Goal: Task Accomplishment & Management: Complete application form

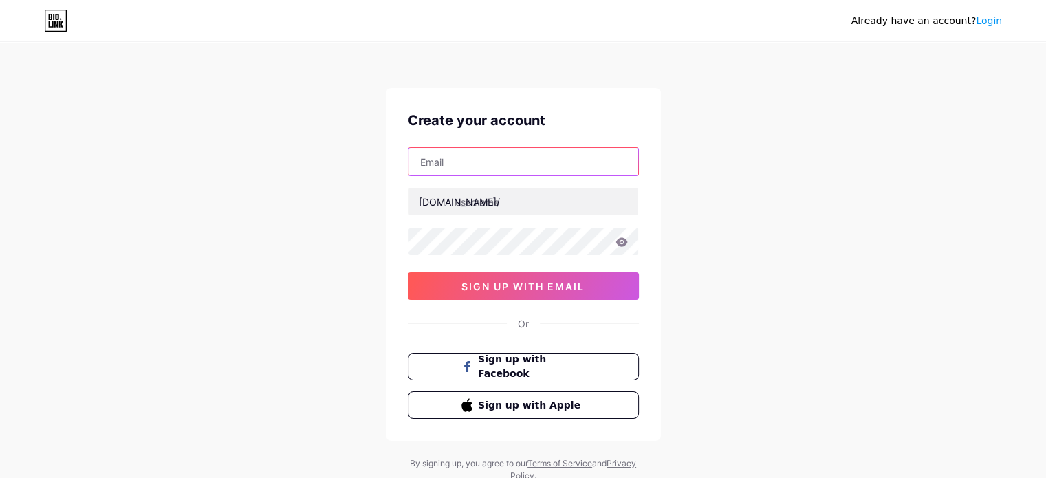
drag, startPoint x: 481, startPoint y: 159, endPoint x: 511, endPoint y: 166, distance: 30.4
click at [481, 159] on input "text" at bounding box center [524, 162] width 230 height 28
type input "[EMAIL_ADDRESS][DOMAIN_NAME]"
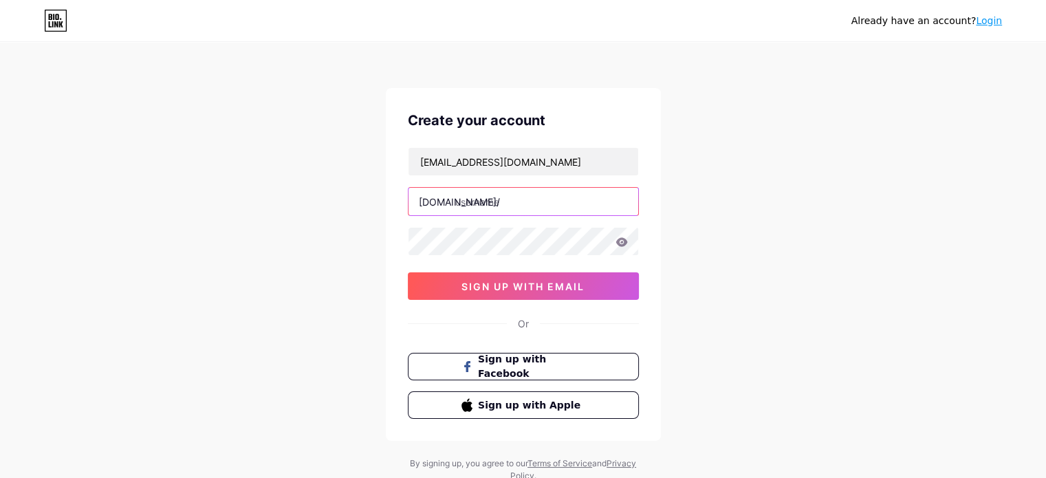
click at [542, 196] on input "text" at bounding box center [524, 202] width 230 height 28
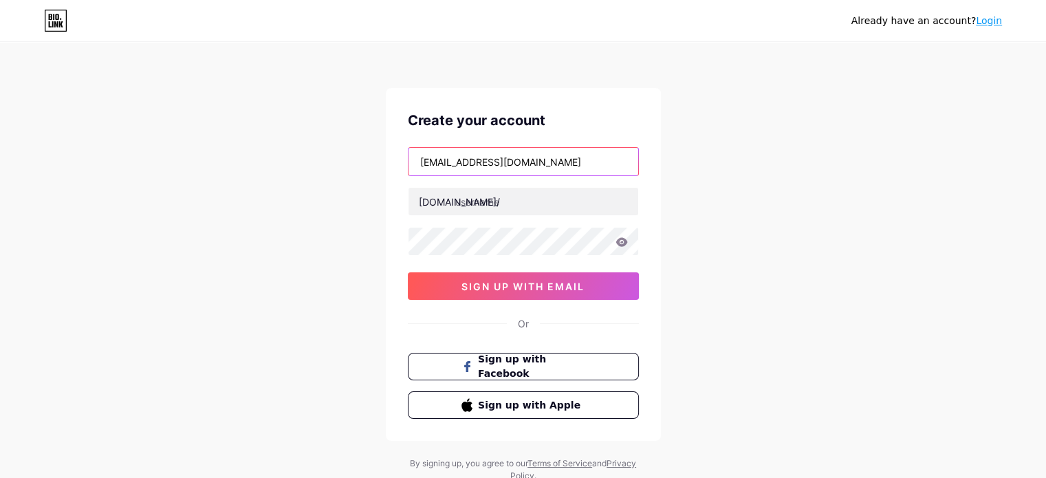
drag, startPoint x: 472, startPoint y: 156, endPoint x: 463, endPoint y: 159, distance: 10.0
click at [472, 156] on input "[EMAIL_ADDRESS][DOMAIN_NAME]" at bounding box center [524, 162] width 230 height 28
click at [460, 159] on input "[EMAIL_ADDRESS][DOMAIN_NAME]" at bounding box center [524, 162] width 230 height 28
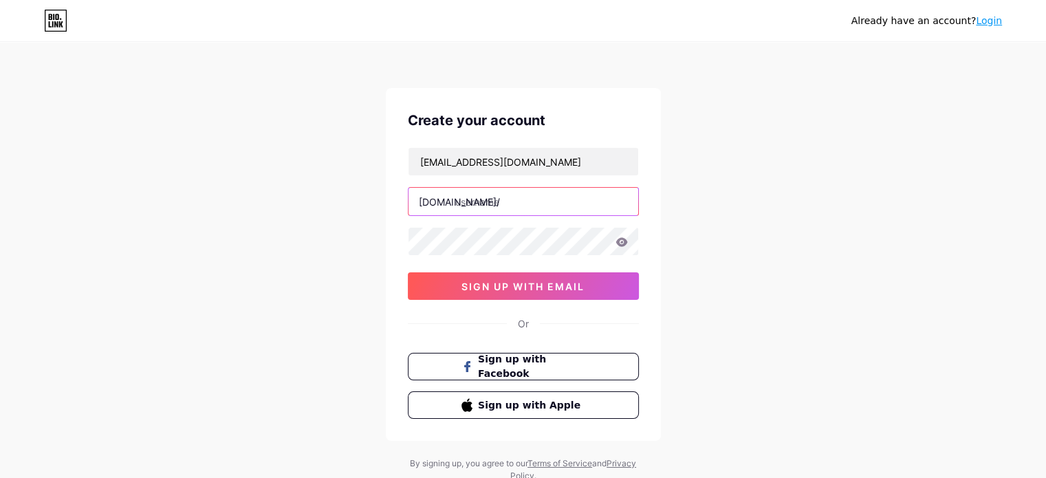
click at [472, 204] on input "text" at bounding box center [524, 202] width 230 height 28
paste input "kevinbrown6248"
type input "kevinbrown"
click at [429, 275] on button "sign up with email" at bounding box center [523, 286] width 231 height 28
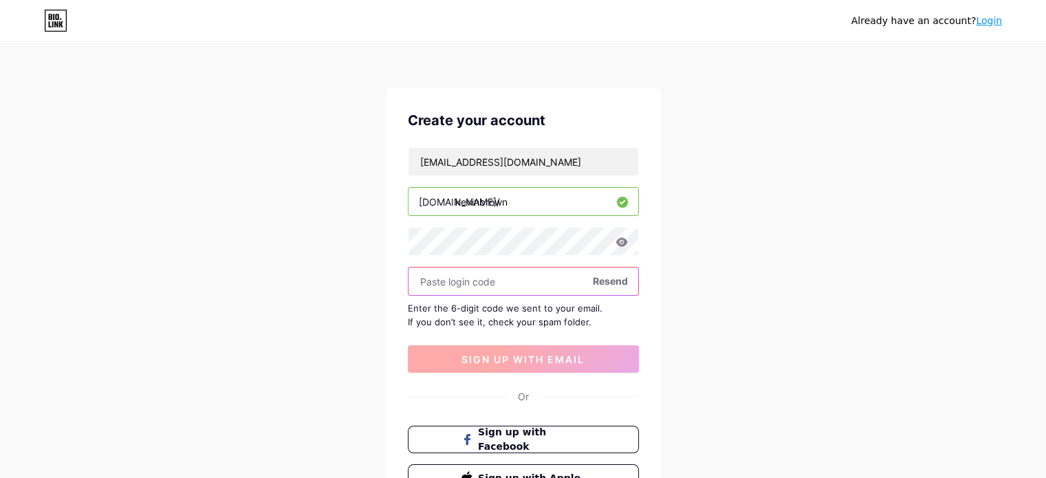
paste input "832743"
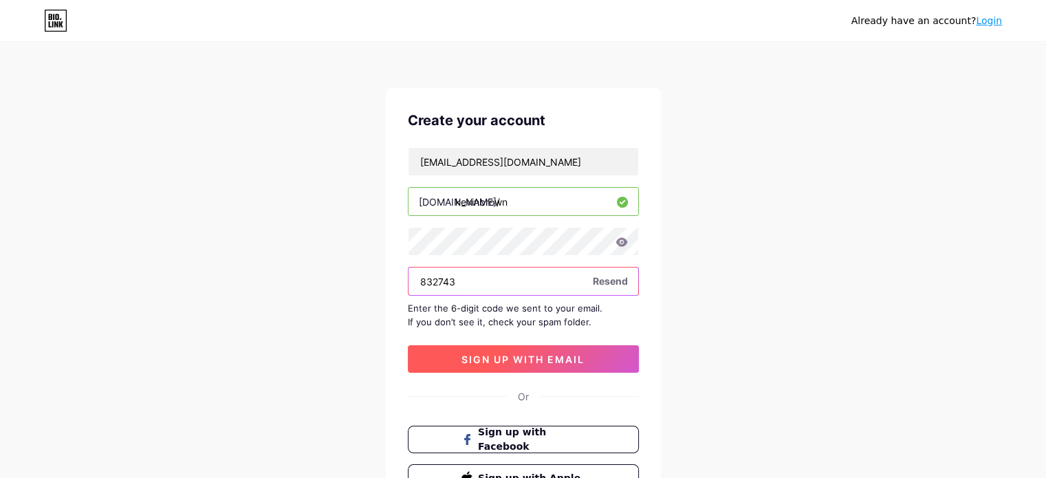
type input "832743"
click at [479, 360] on span "sign up with email" at bounding box center [522, 360] width 123 height 12
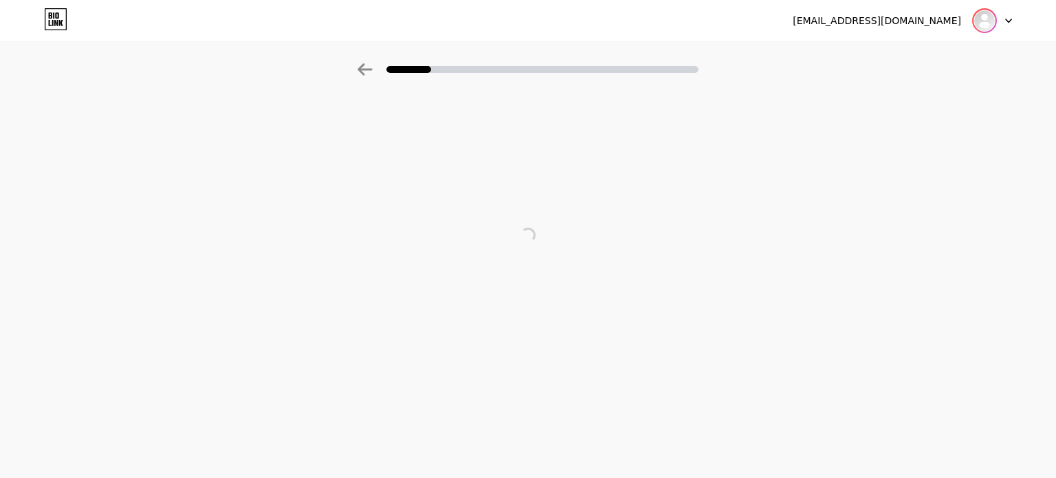
click at [986, 17] on img at bounding box center [985, 21] width 22 height 22
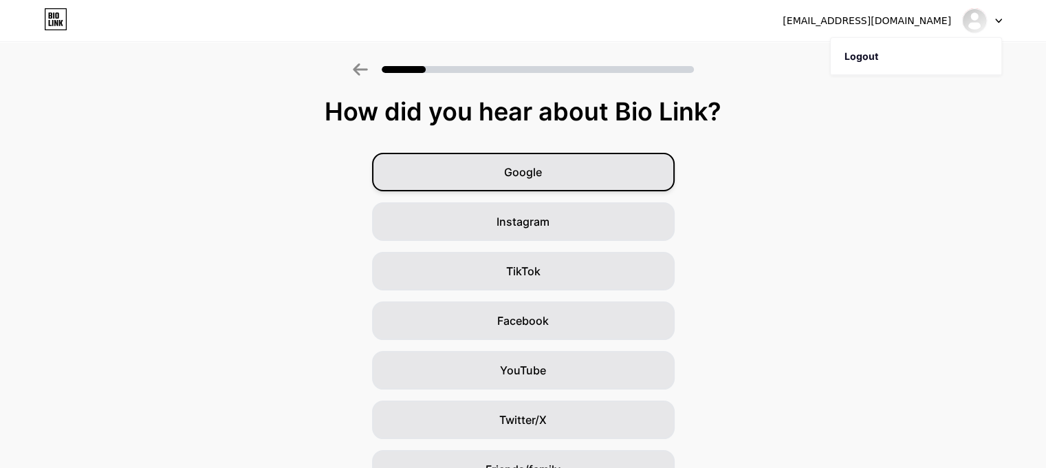
click at [561, 172] on div "Google" at bounding box center [523, 172] width 303 height 39
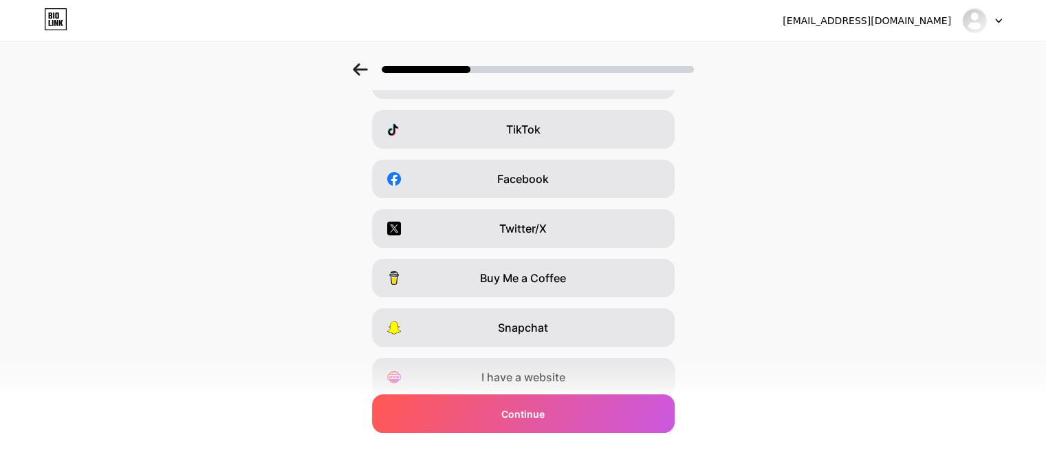
scroll to position [194, 0]
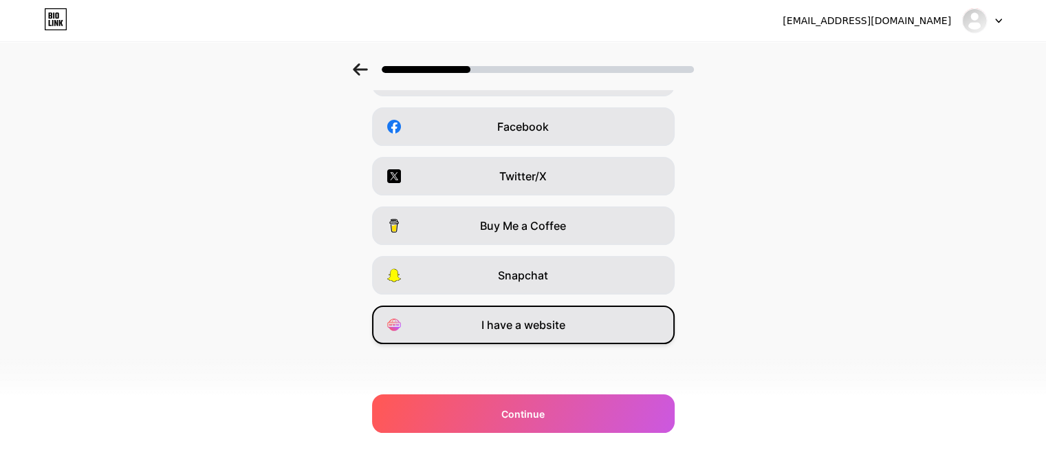
click at [536, 325] on span "I have a website" at bounding box center [523, 324] width 84 height 17
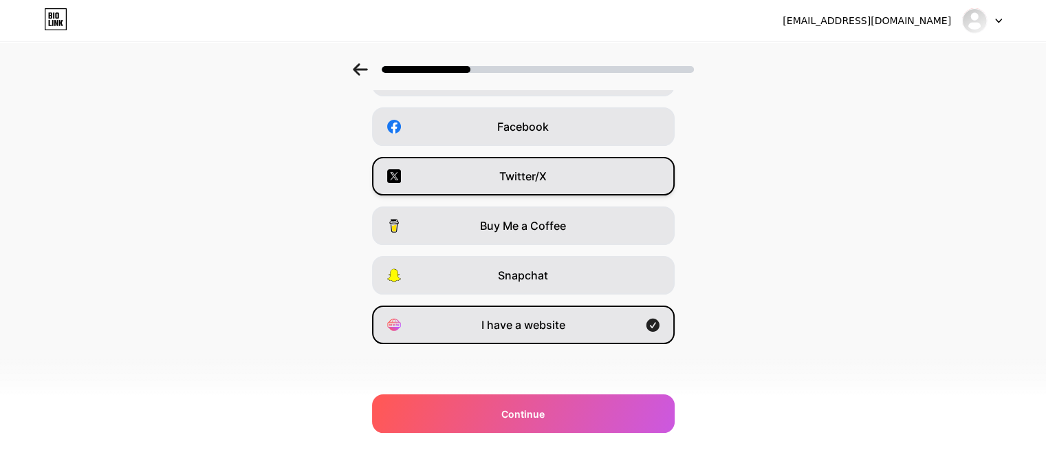
click at [564, 164] on div "Twitter/X" at bounding box center [523, 176] width 303 height 39
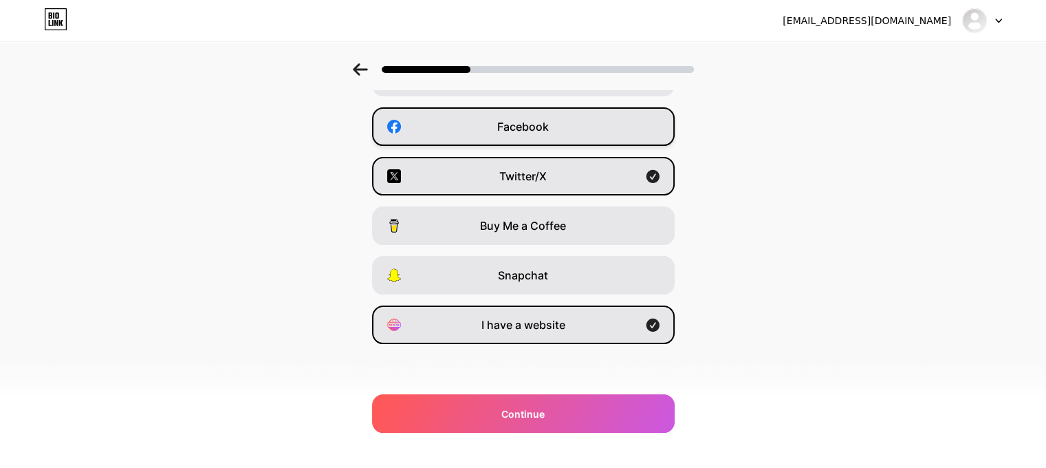
click at [563, 136] on div "Facebook" at bounding box center [523, 126] width 303 height 39
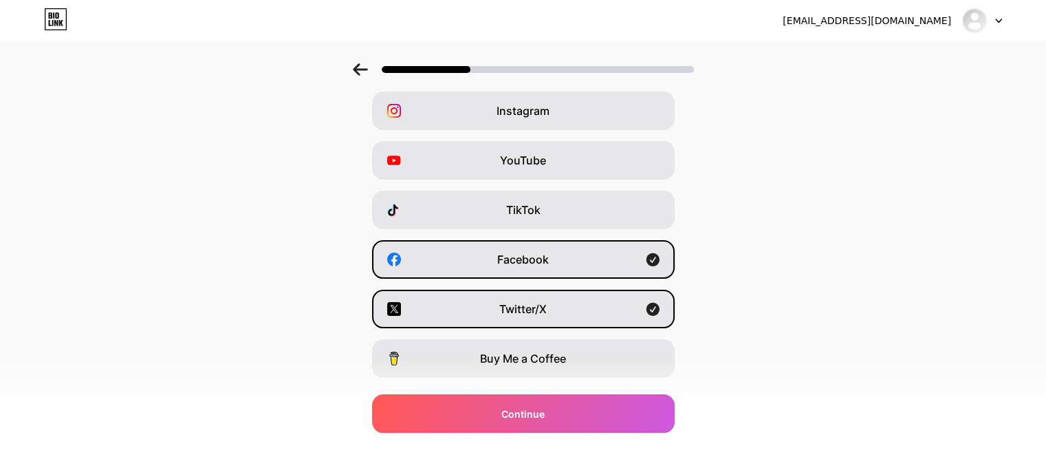
scroll to position [56, 0]
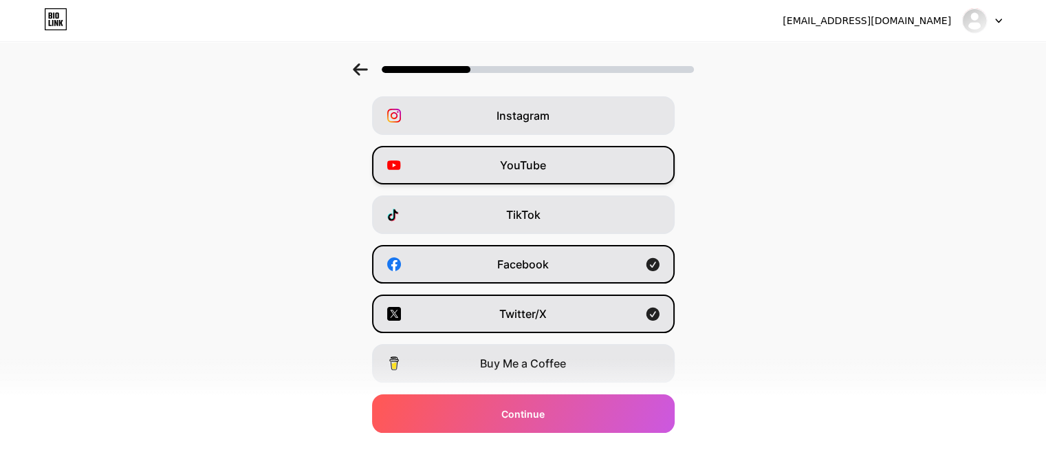
click at [552, 167] on div "YouTube" at bounding box center [523, 165] width 303 height 39
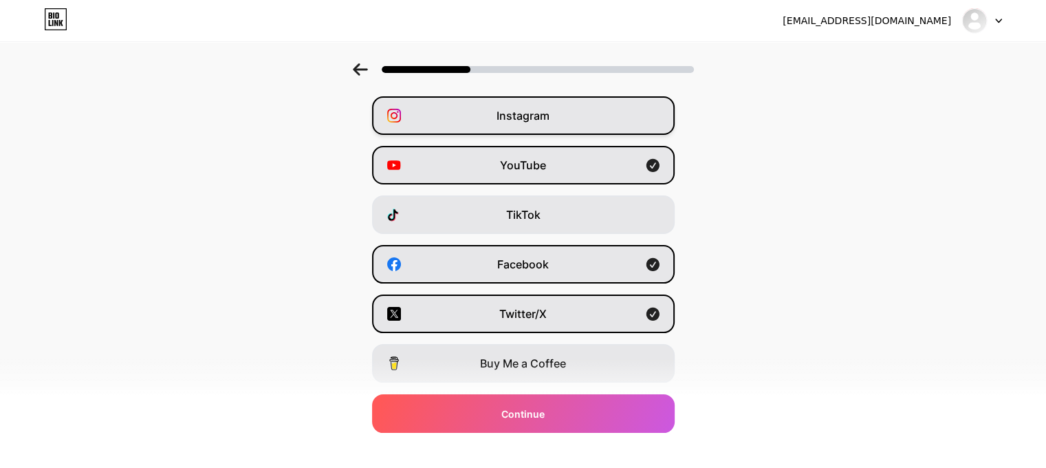
click at [561, 116] on div "Instagram" at bounding box center [523, 115] width 303 height 39
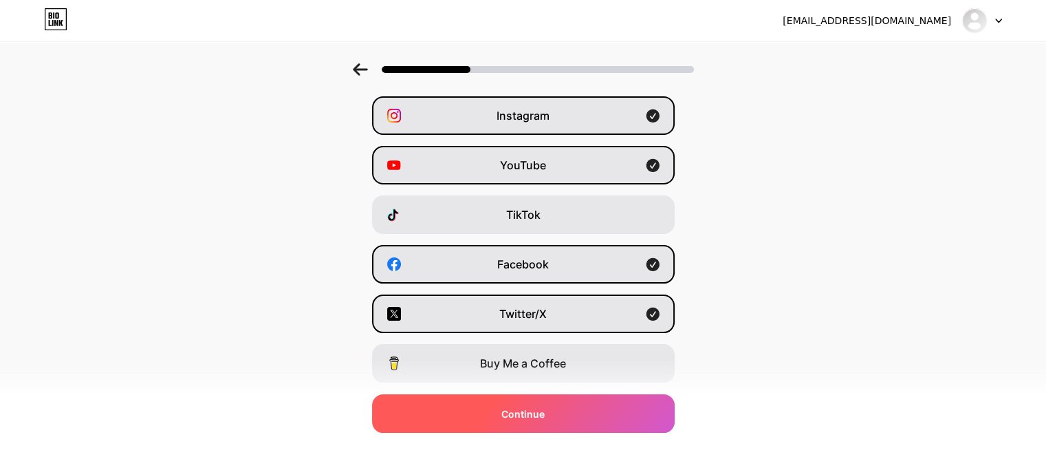
click at [498, 415] on div "Continue" at bounding box center [523, 413] width 303 height 39
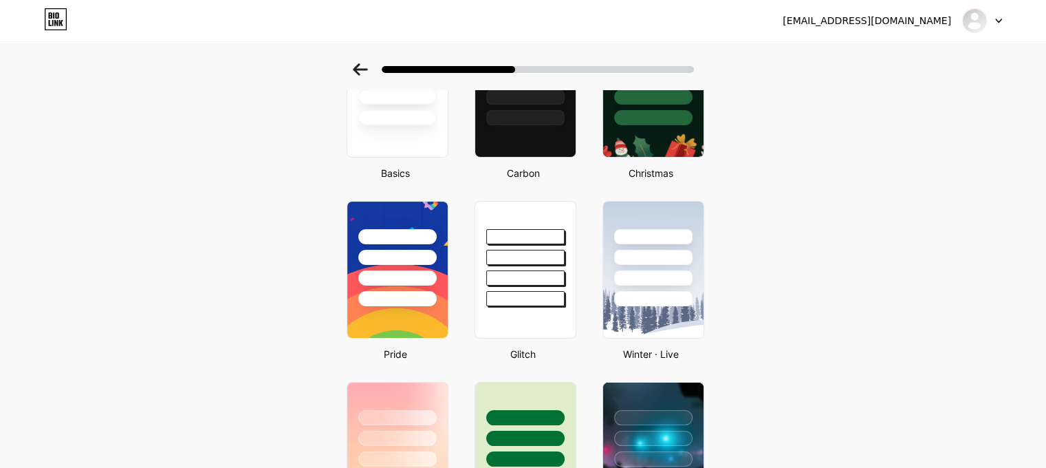
scroll to position [138, 0]
click at [422, 134] on div at bounding box center [397, 88] width 105 height 142
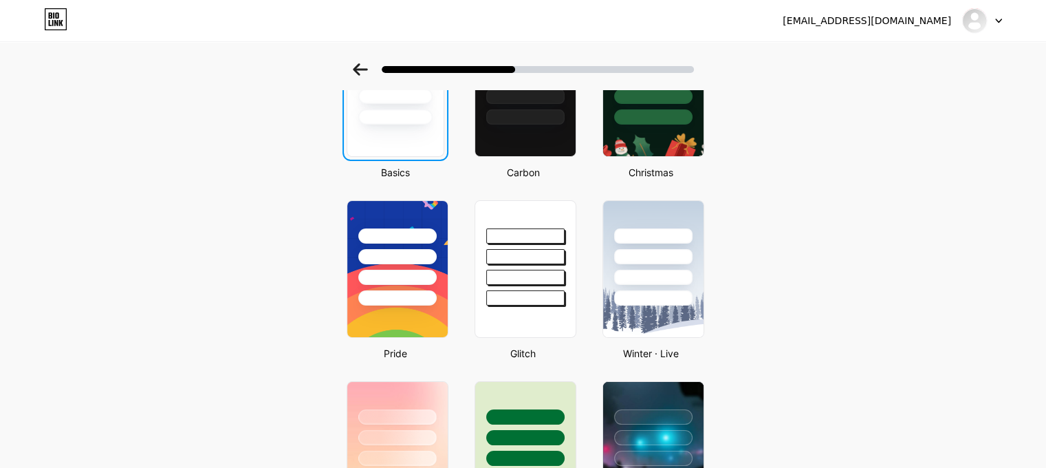
scroll to position [0, 0]
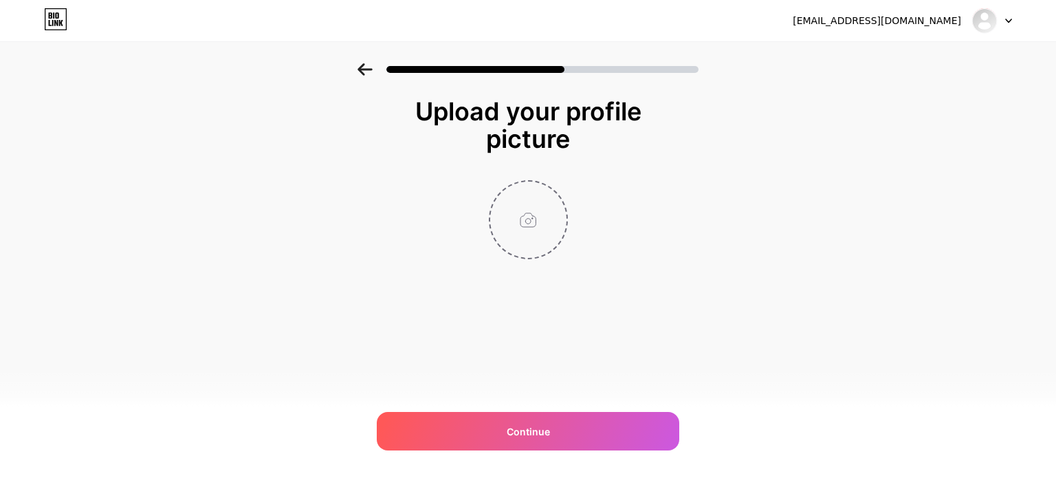
click at [501, 210] on input "file" at bounding box center [528, 220] width 76 height 76
type input "C:\fakepath\Kevin1 (1) (1).jpg"
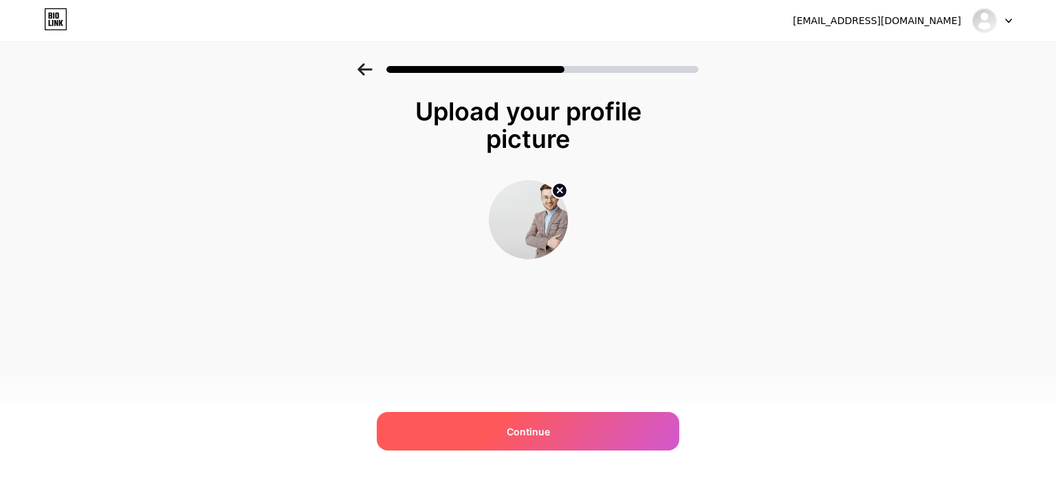
click at [503, 433] on div "Continue" at bounding box center [528, 431] width 303 height 39
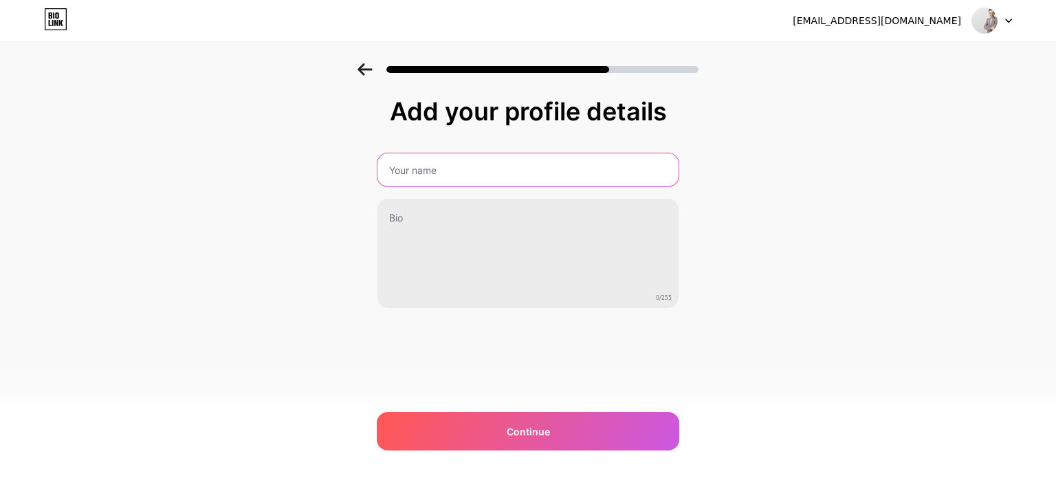
click at [519, 159] on input "text" at bounding box center [528, 169] width 301 height 33
type input "[PERSON_NAME]"
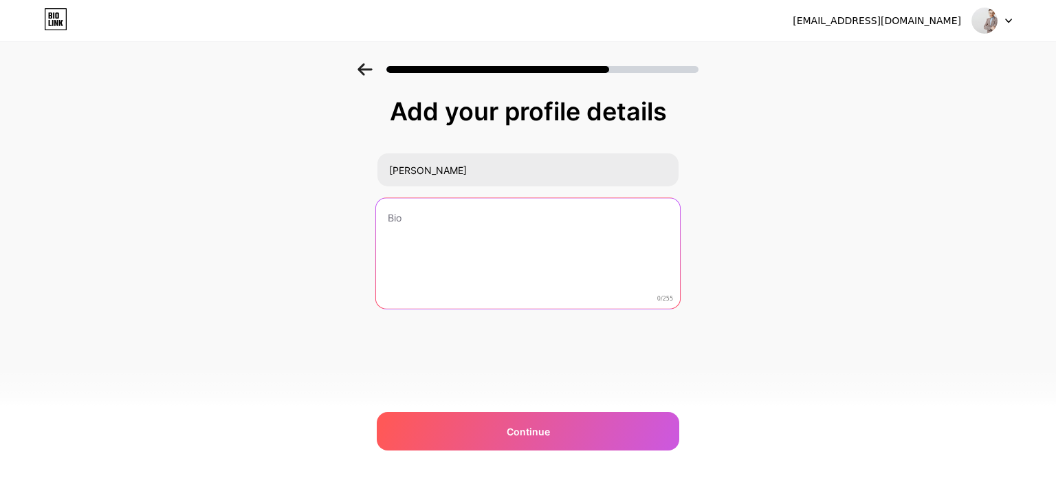
click at [553, 250] on textarea at bounding box center [528, 254] width 304 height 112
paste textarea "With over seven years of expertise, White Label Fox specializes in Gojek clone …"
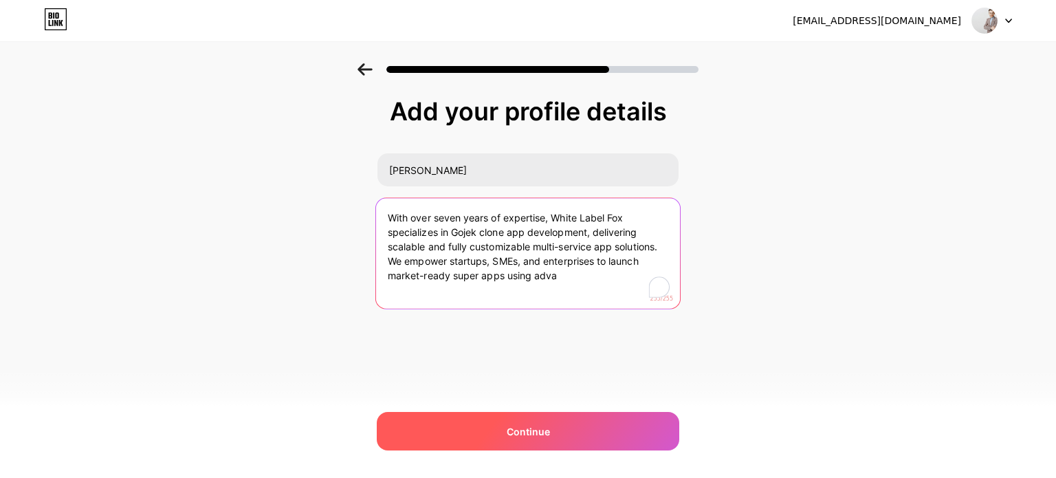
type textarea "With over seven years of expertise, White Label Fox specializes in Gojek clone …"
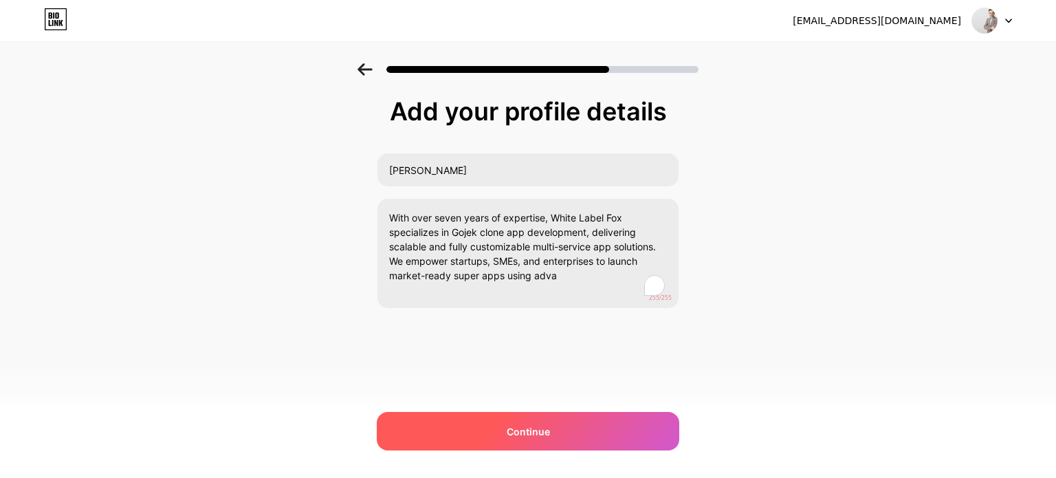
click at [454, 426] on div "Continue" at bounding box center [528, 431] width 303 height 39
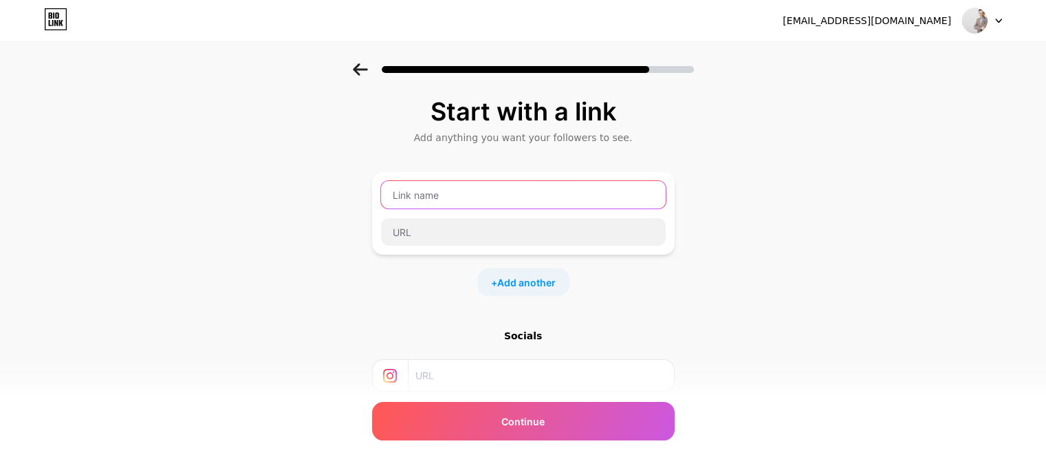
click at [426, 201] on input "text" at bounding box center [523, 195] width 285 height 28
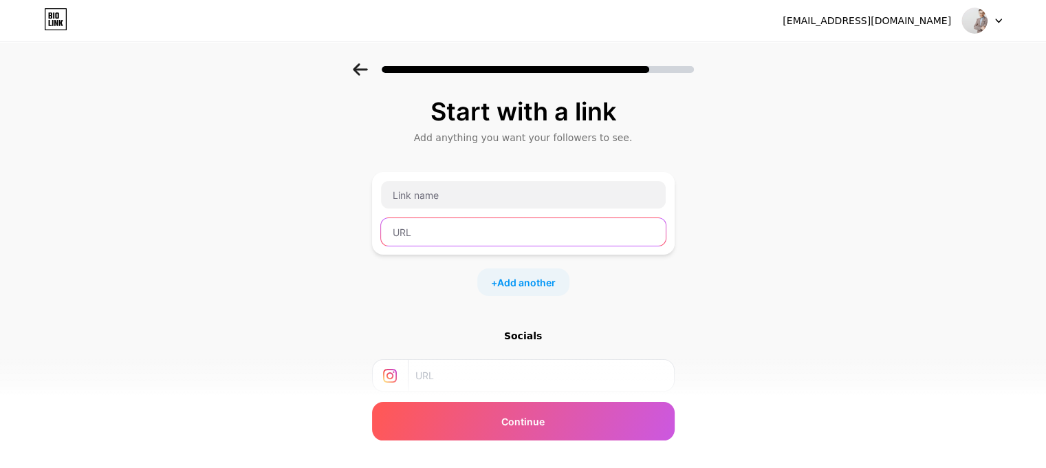
click at [451, 244] on input "text" at bounding box center [523, 232] width 285 height 28
click at [461, 227] on input "text" at bounding box center [523, 232] width 285 height 28
paste input "[URL][DOMAIN_NAME]"
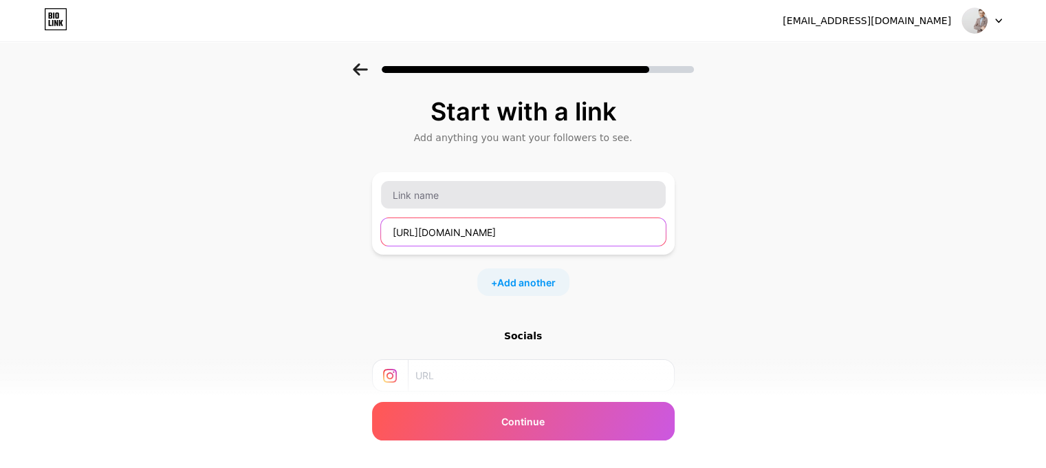
type input "[URL][DOMAIN_NAME]"
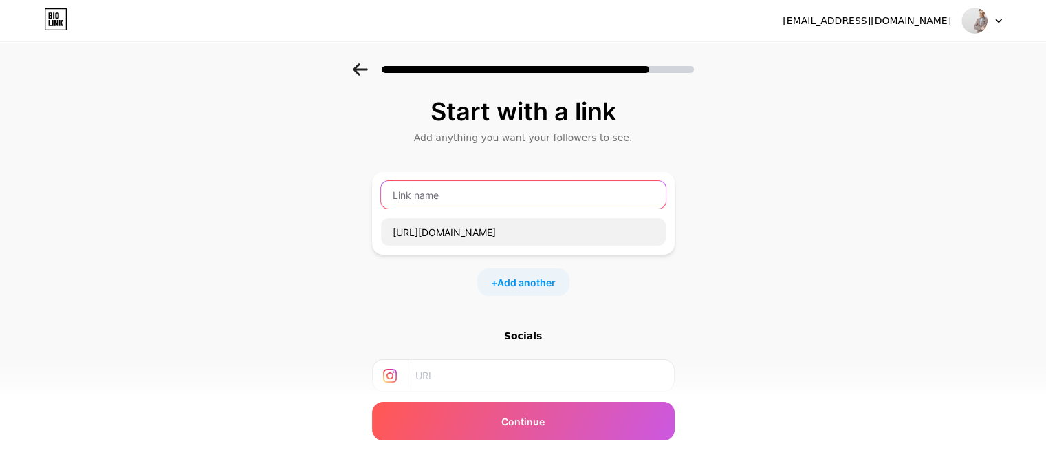
click at [470, 202] on input "text" at bounding box center [523, 195] width 285 height 28
type input "Gojek Clone App"
click at [691, 274] on div "Start with a link Add anything you want your followers to see. Gojek Clone App …" at bounding box center [523, 304] width 1046 height 483
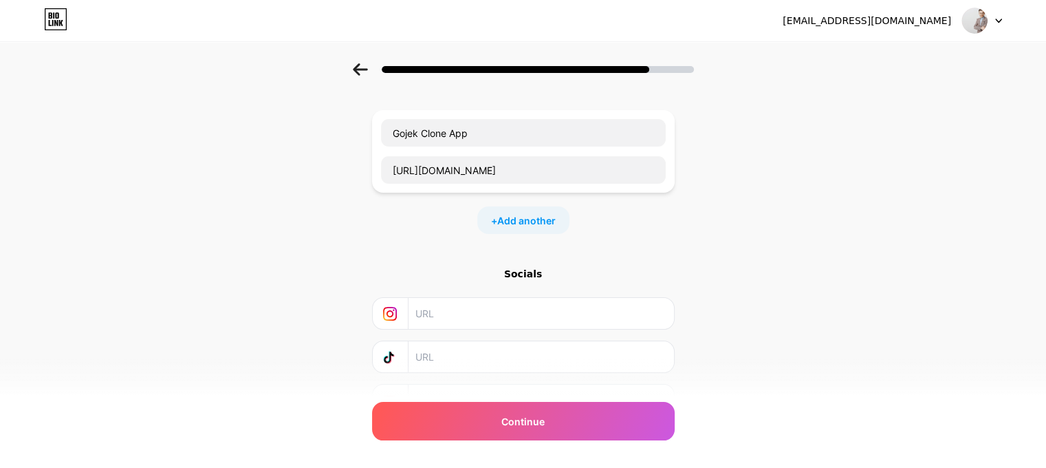
scroll to position [132, 0]
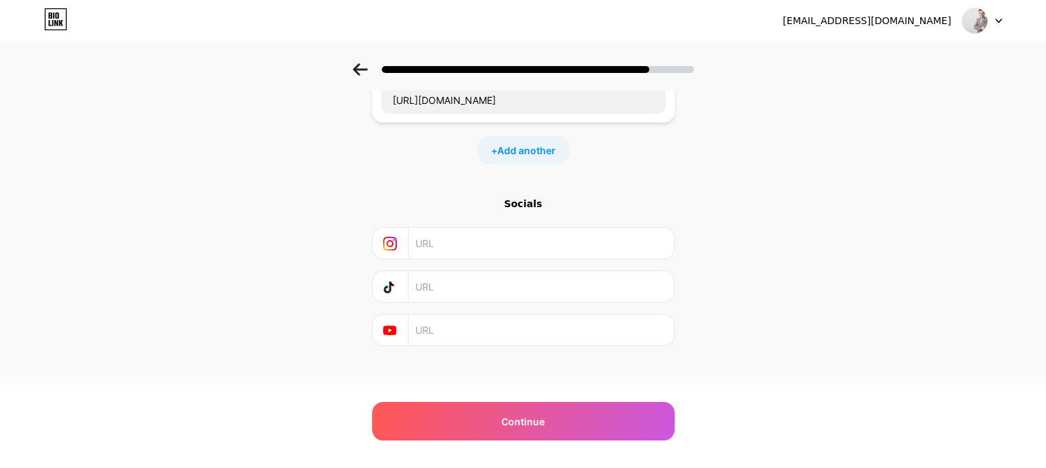
click at [475, 243] on input "text" at bounding box center [540, 243] width 250 height 31
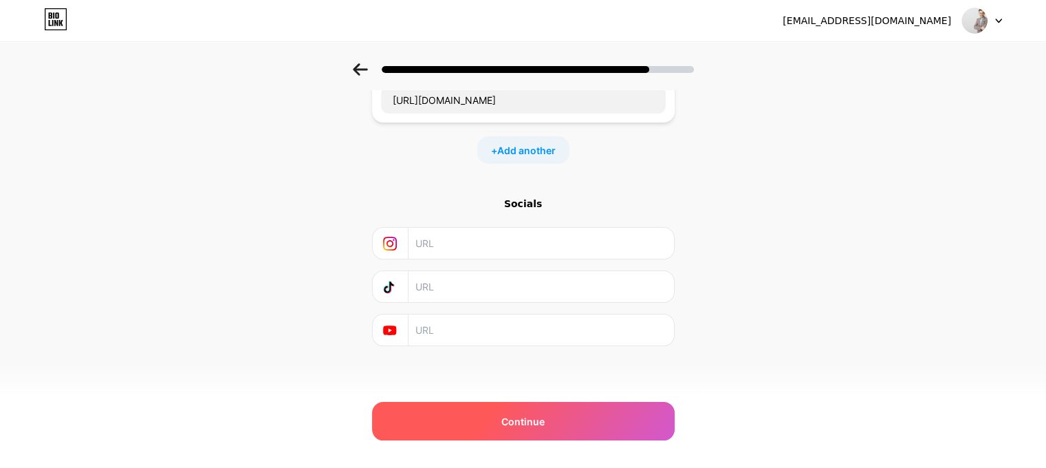
click at [536, 428] on div "Continue" at bounding box center [523, 421] width 303 height 39
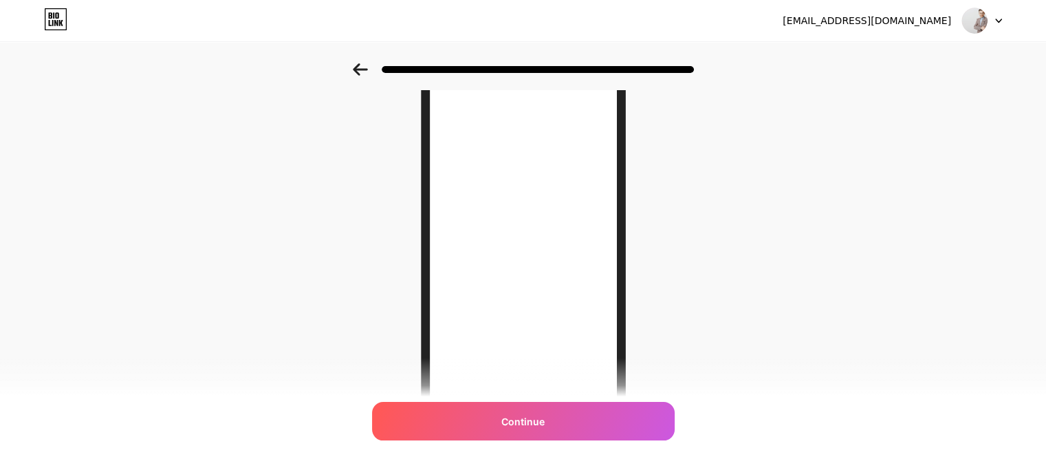
scroll to position [138, 0]
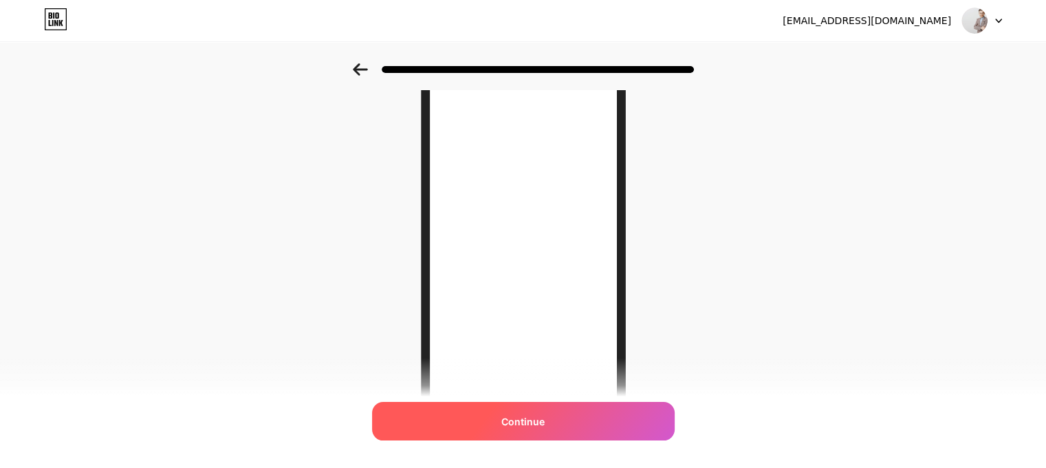
click at [522, 426] on span "Continue" at bounding box center [522, 421] width 43 height 14
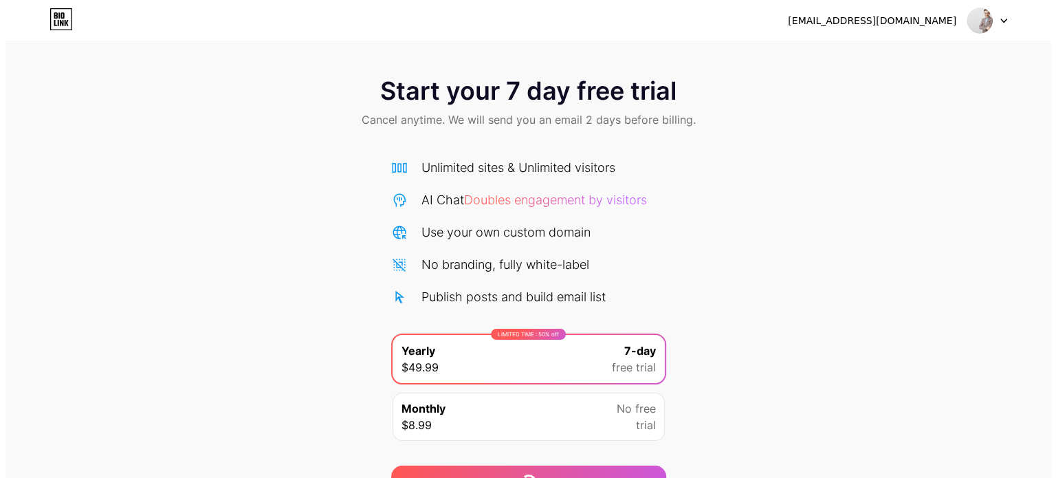
scroll to position [74, 0]
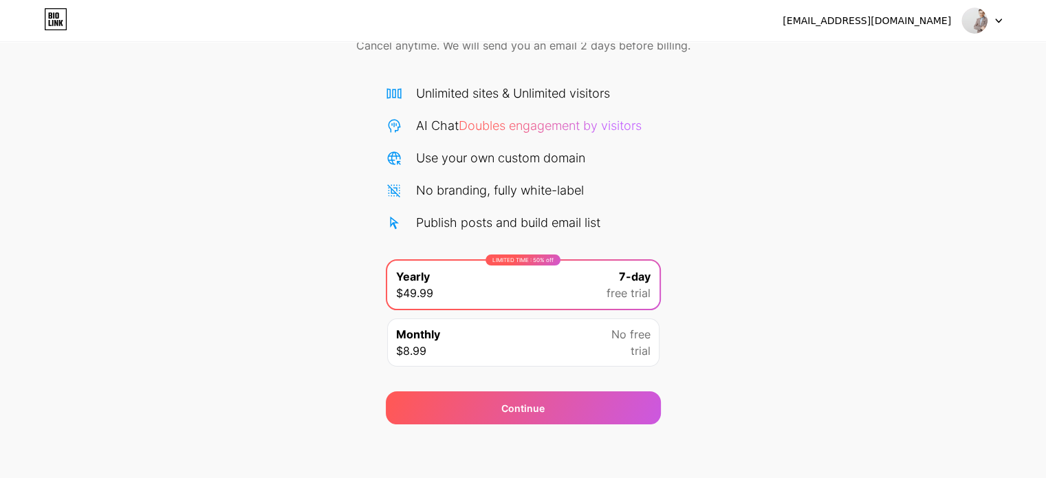
click at [732, 360] on div "Start your 7 day free trial Cancel anytime. We will send you an email 2 days be…" at bounding box center [523, 206] width 1046 height 435
click at [641, 360] on div "Monthly $8.99 No free trial" at bounding box center [523, 342] width 272 height 48
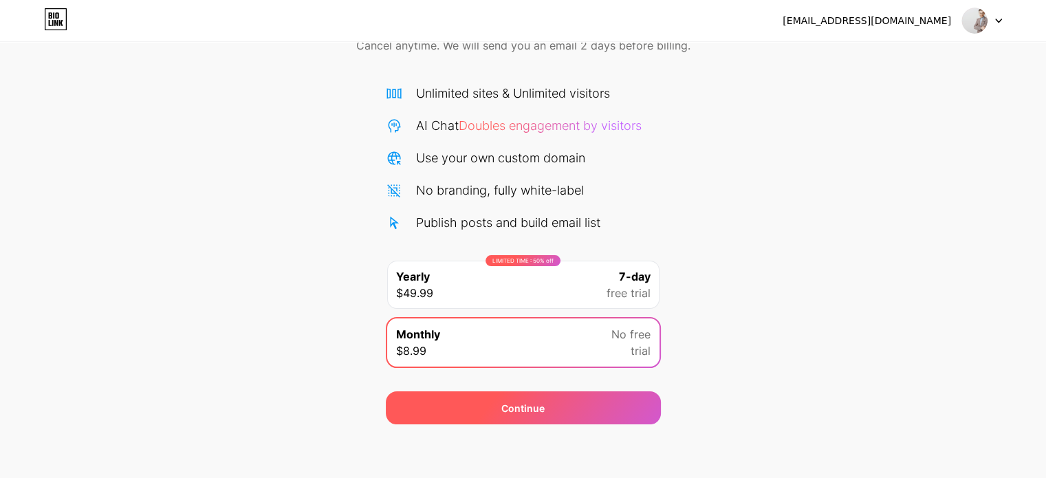
click at [597, 406] on div "Continue" at bounding box center [523, 407] width 275 height 33
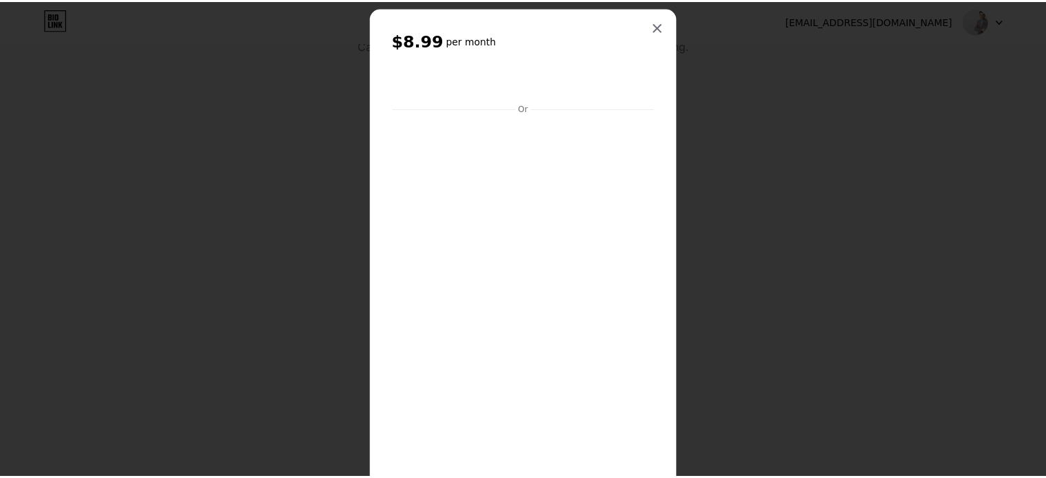
scroll to position [0, 0]
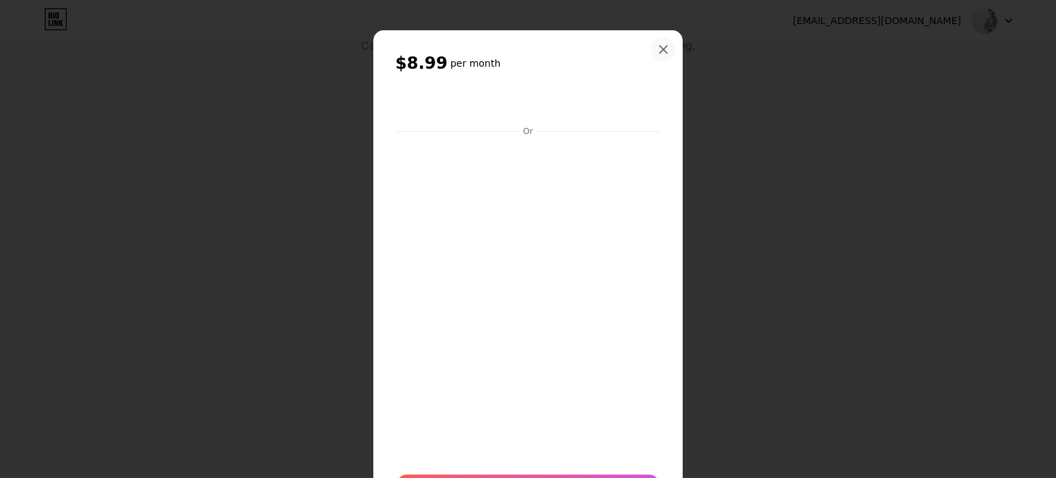
click at [658, 46] on icon at bounding box center [663, 49] width 11 height 11
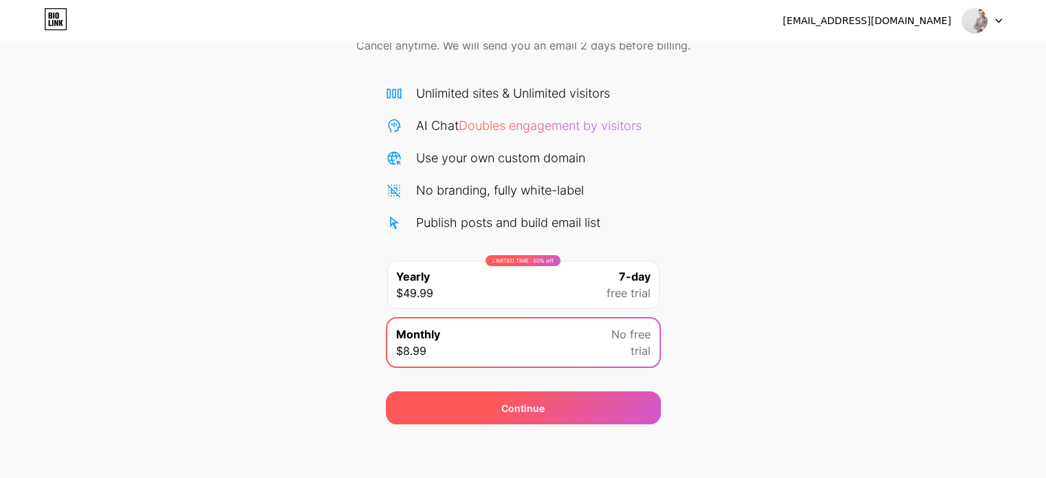
click at [523, 410] on div "Continue" at bounding box center [522, 408] width 43 height 14
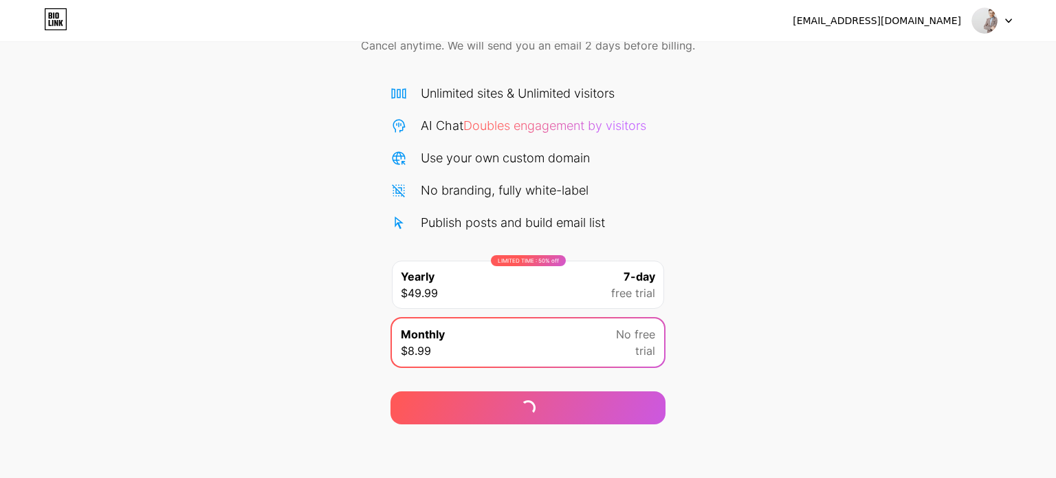
click at [983, 19] on img at bounding box center [985, 21] width 26 height 26
click at [889, 32] on div "[EMAIL_ADDRESS][DOMAIN_NAME]" at bounding box center [902, 20] width 219 height 25
click at [891, 25] on div "[EMAIL_ADDRESS][DOMAIN_NAME]" at bounding box center [877, 21] width 169 height 14
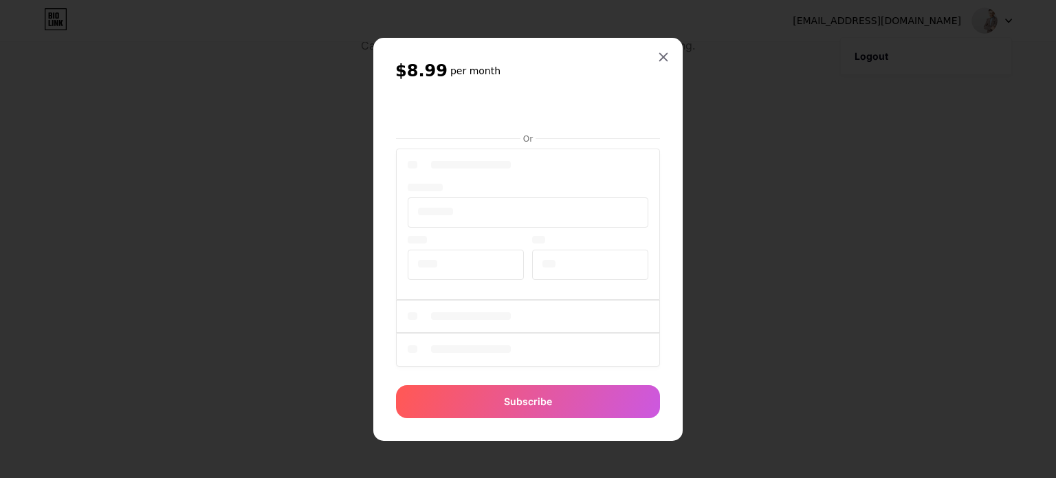
click at [222, 203] on div at bounding box center [528, 239] width 1056 height 478
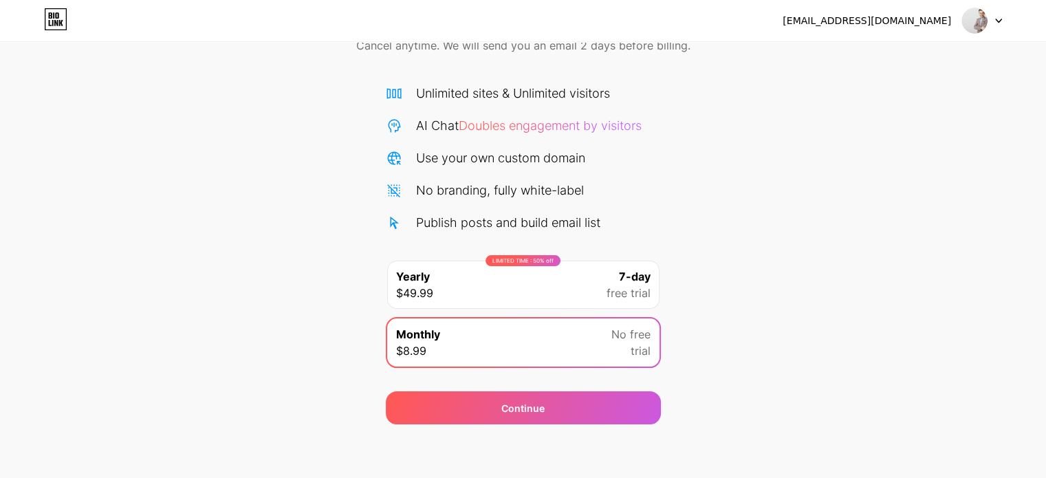
drag, startPoint x: 75, startPoint y: 19, endPoint x: 65, endPoint y: 20, distance: 10.4
click at [75, 19] on div "[EMAIL_ADDRESS][DOMAIN_NAME] Logout" at bounding box center [523, 20] width 1046 height 25
click at [63, 21] on icon at bounding box center [55, 19] width 23 height 22
